Goal: Task Accomplishment & Management: Manage account settings

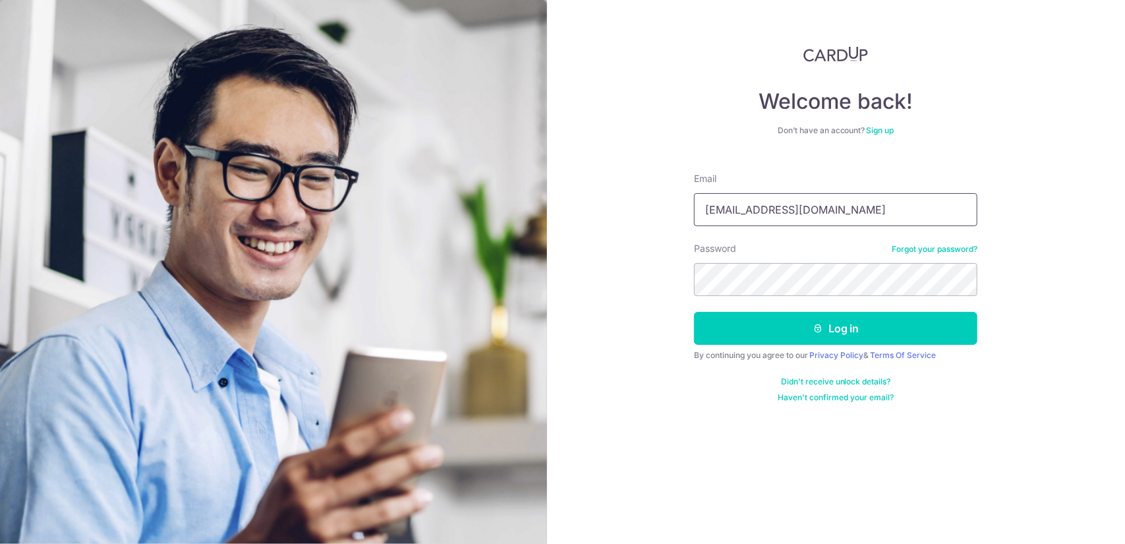
click at [829, 212] on input "[EMAIL_ADDRESS][DOMAIN_NAME]" at bounding box center [835, 209] width 283 height 33
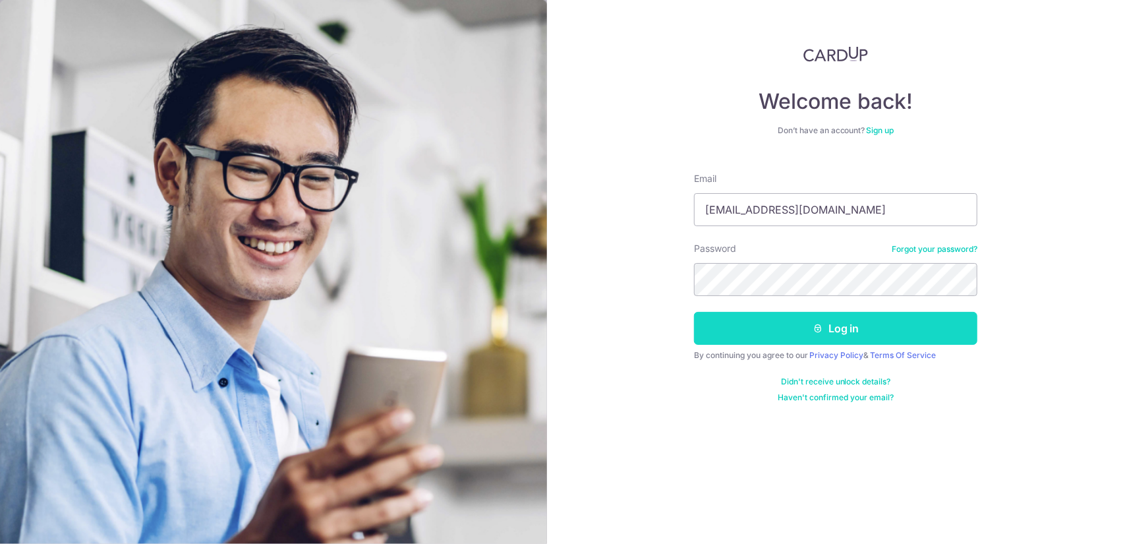
click at [936, 334] on button "Log in" at bounding box center [835, 328] width 283 height 33
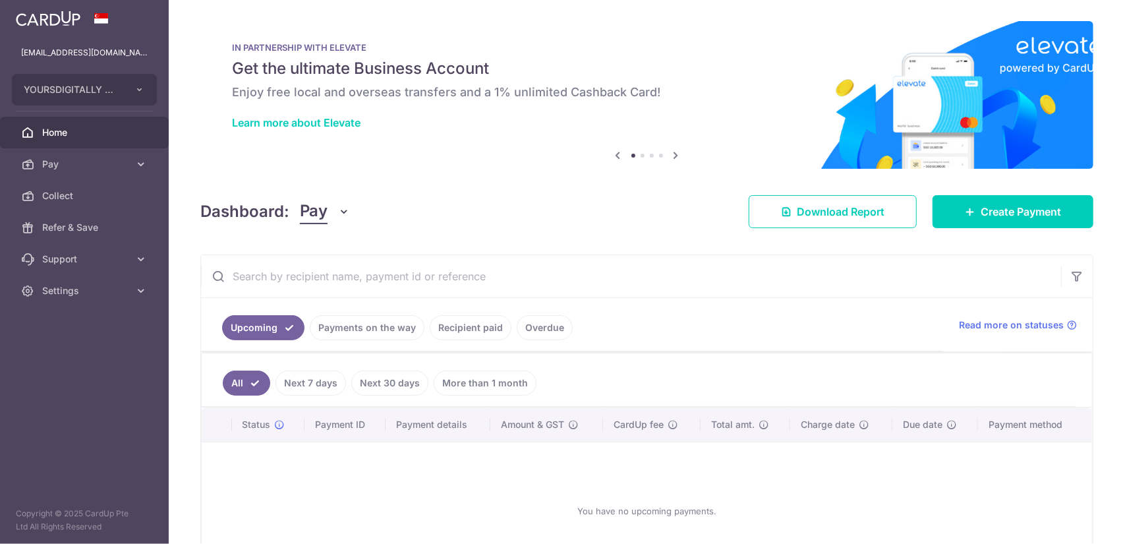
scroll to position [96, 0]
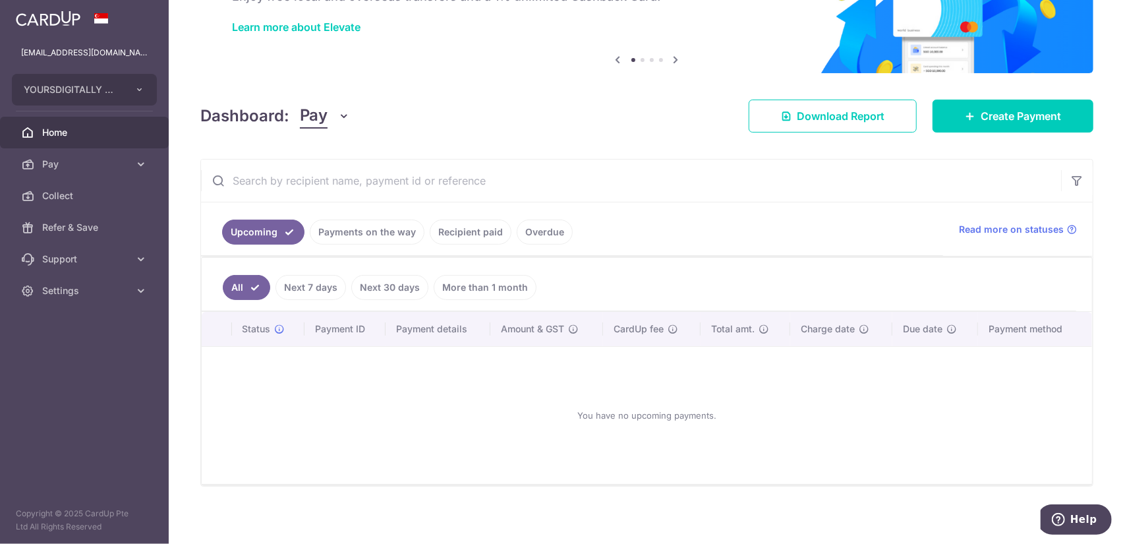
click at [368, 229] on link "Payments on the way" at bounding box center [367, 231] width 115 height 25
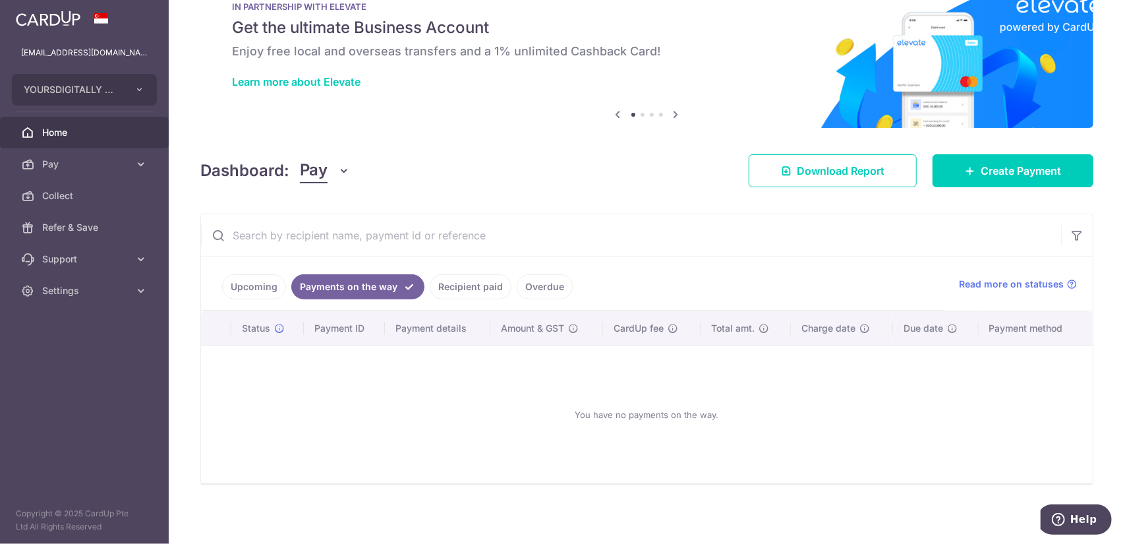
click at [448, 289] on link "Recipient paid" at bounding box center [471, 286] width 82 height 25
drag, startPoint x: 523, startPoint y: 293, endPoint x: 231, endPoint y: 313, distance: 292.0
click at [523, 293] on link "Overdue" at bounding box center [545, 286] width 56 height 25
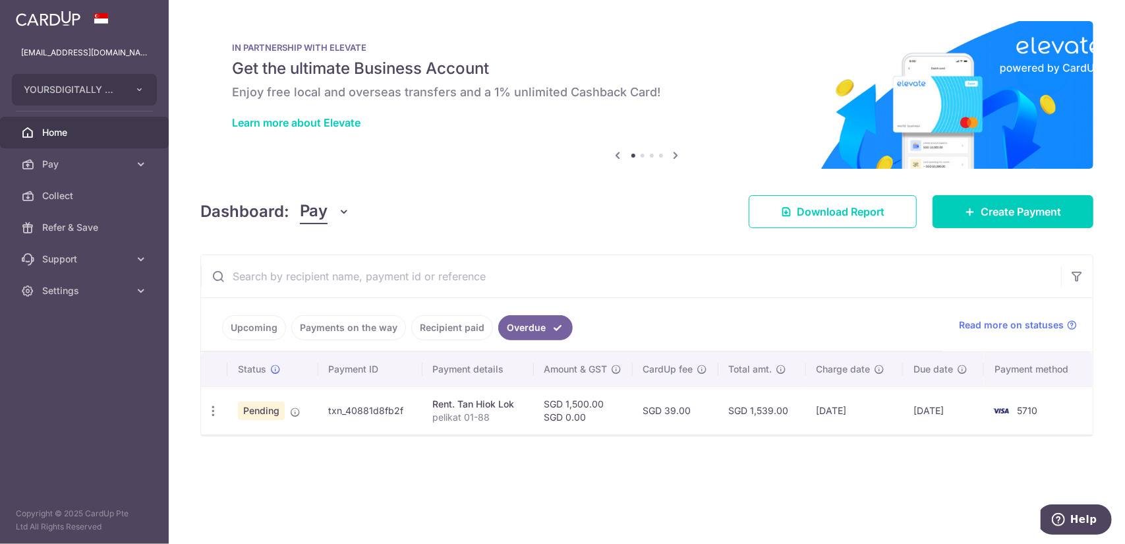
scroll to position [0, 0]
click at [239, 338] on link "Upcoming" at bounding box center [254, 327] width 64 height 25
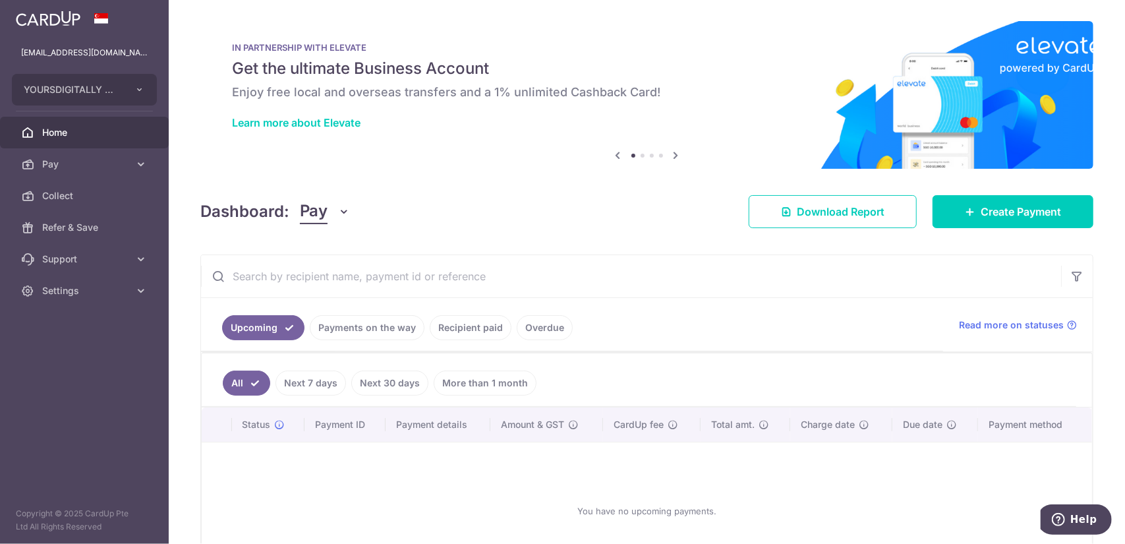
click at [377, 328] on link "Payments on the way" at bounding box center [367, 327] width 115 height 25
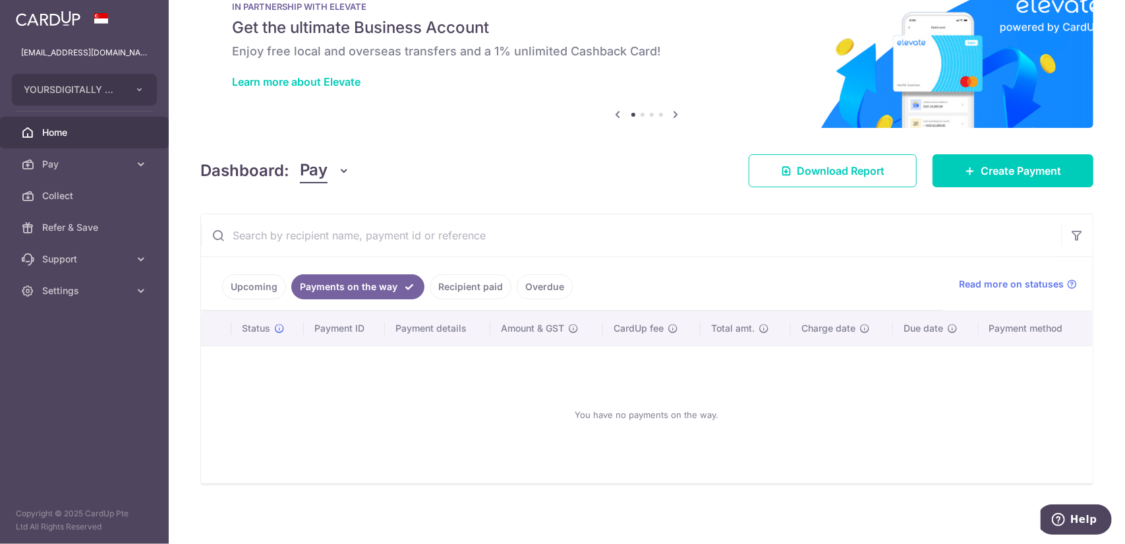
drag, startPoint x: 479, startPoint y: 304, endPoint x: 479, endPoint y: 293, distance: 11.2
click at [479, 303] on ul "Upcoming Payments on the way Recipient paid Overdue" at bounding box center [572, 283] width 742 height 53
click at [479, 289] on link "Recipient paid" at bounding box center [471, 286] width 82 height 25
click at [530, 285] on link "Overdue" at bounding box center [545, 286] width 56 height 25
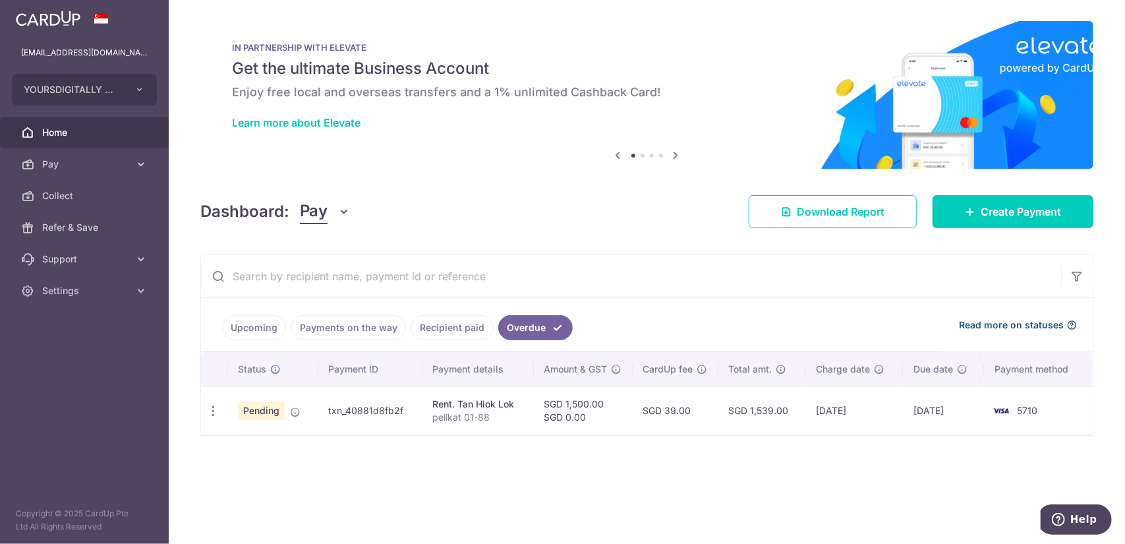
click at [1044, 322] on span "Read more on statuses" at bounding box center [1011, 324] width 105 height 13
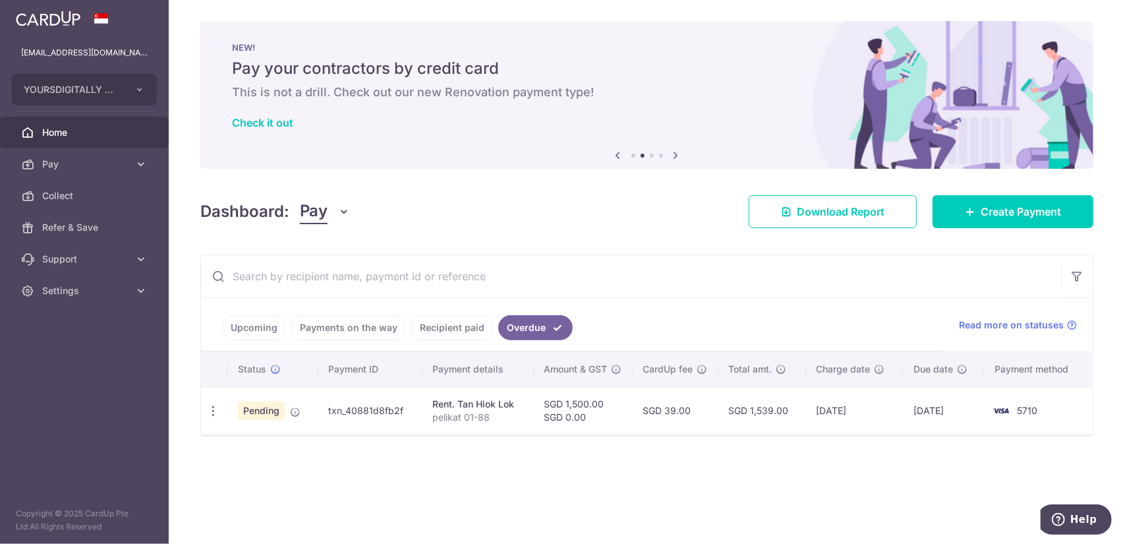
click at [215, 426] on td "Update payment Cancel payment" at bounding box center [214, 410] width 26 height 48
click at [214, 412] on icon "button" at bounding box center [213, 411] width 14 height 14
click at [268, 482] on span "Cancel payment" at bounding box center [283, 479] width 88 height 16
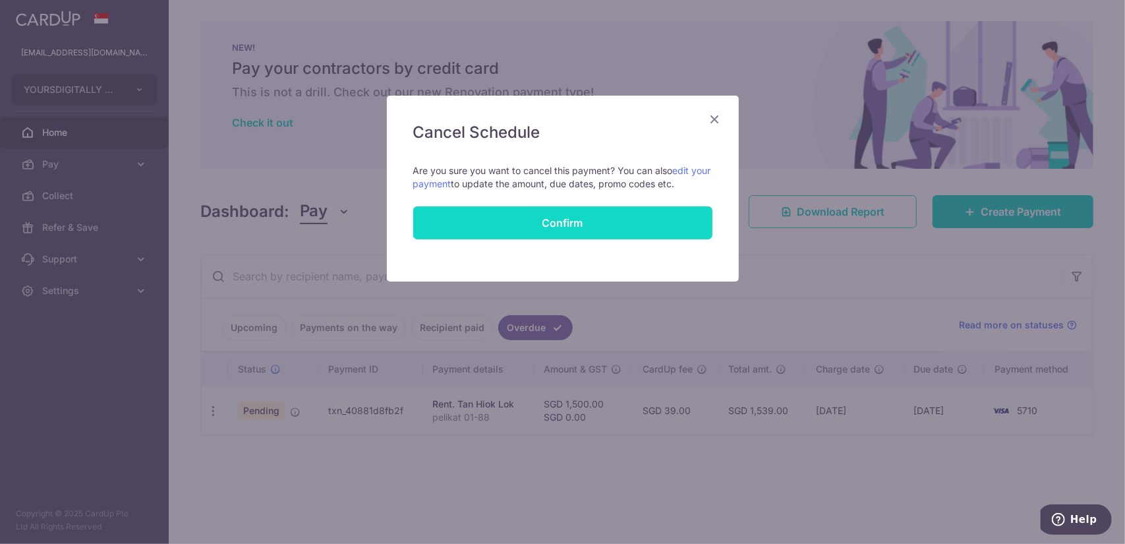
click at [643, 224] on button "Confirm" at bounding box center [562, 222] width 299 height 33
